Goal: Transaction & Acquisition: Purchase product/service

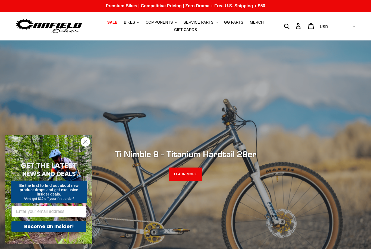
click at [132, 21] on span "BIKES" at bounding box center [129, 22] width 11 height 5
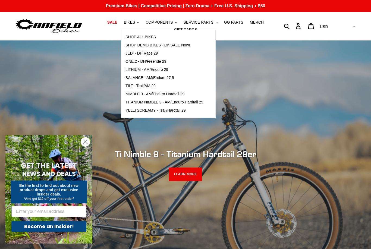
click at [153, 40] on link "SHOP ALL BIKES" at bounding box center [164, 37] width 86 height 8
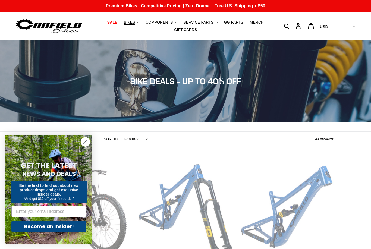
click at [81, 138] on icon "Close dialog" at bounding box center [86, 142] width 10 height 10
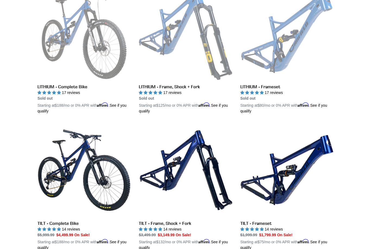
scroll to position [175, 0]
click at [54, 41] on link "LITHIUM - Complete Bike" at bounding box center [84, 50] width 93 height 127
click at [57, 155] on link "TILT - Complete Bike" at bounding box center [84, 187] width 93 height 127
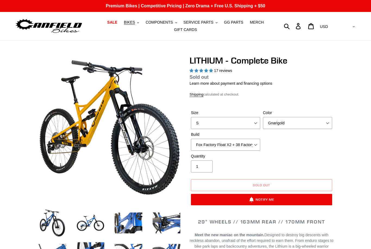
select select "highest-rating"
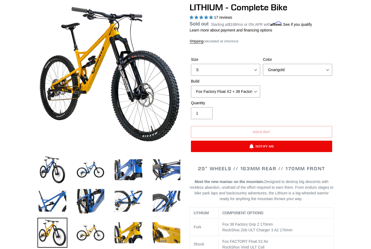
scroll to position [53, 0]
click at [89, 175] on img at bounding box center [91, 170] width 30 height 30
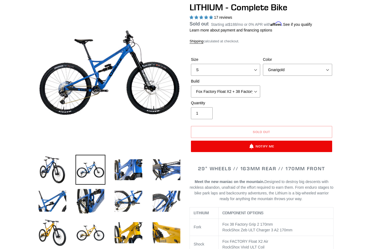
click at [54, 242] on img at bounding box center [53, 233] width 30 height 30
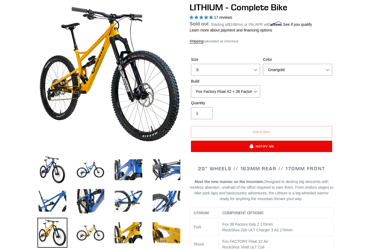
click at [88, 233] on img at bounding box center [91, 233] width 30 height 30
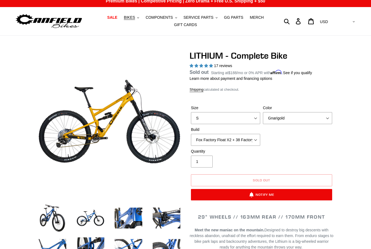
scroll to position [0, 0]
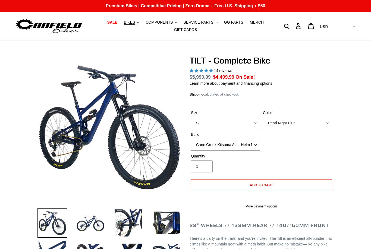
select select "highest-rating"
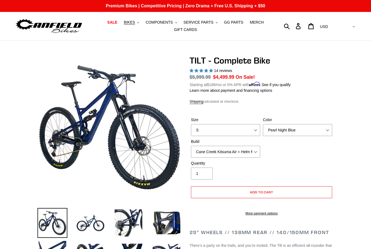
click at [80, 219] on img at bounding box center [91, 223] width 30 height 30
